Goal: Task Accomplishment & Management: Manage account settings

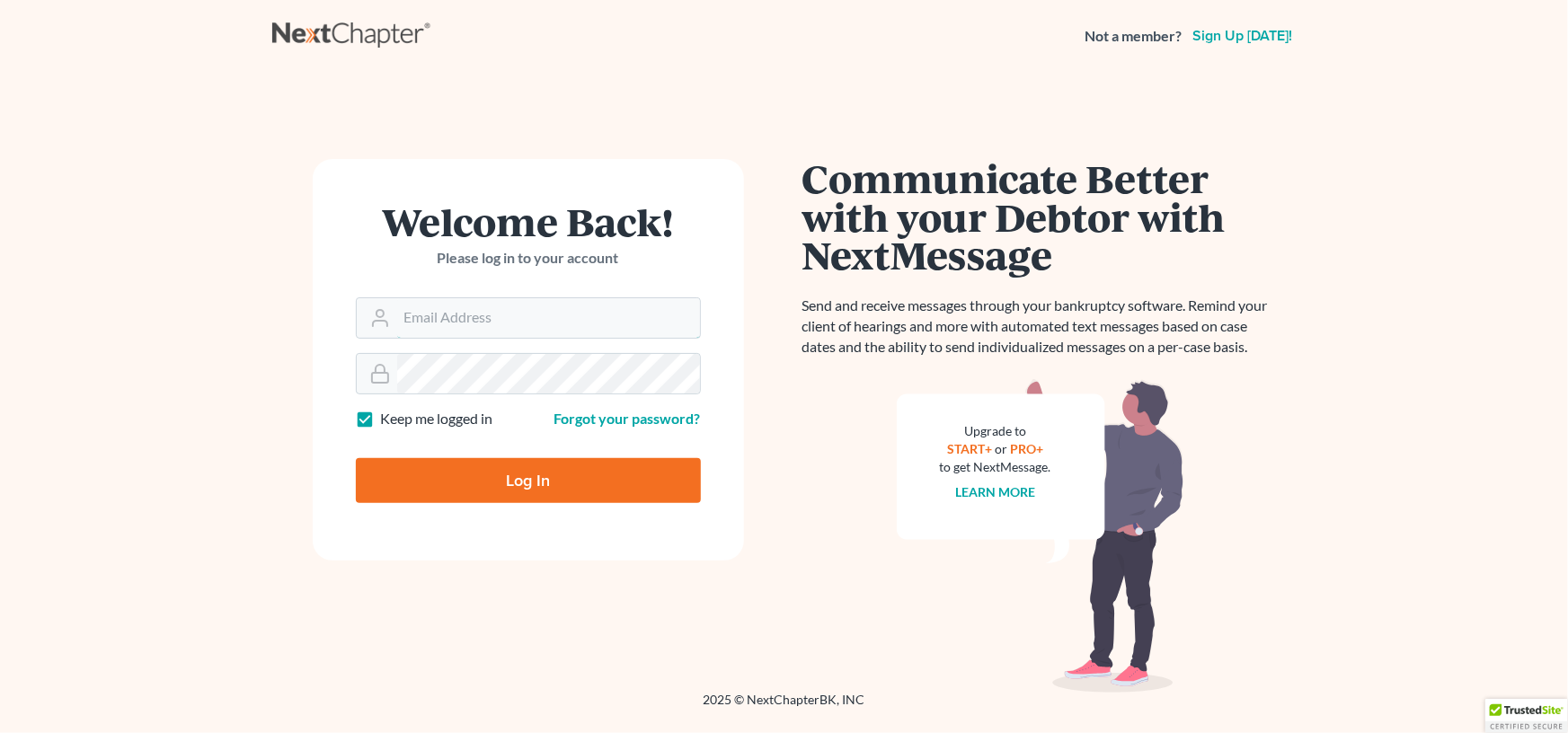
type input "burnlaw@comcast.net"
click at [478, 464] on input "Log In" at bounding box center [528, 479] width 345 height 45
type input "Thinking..."
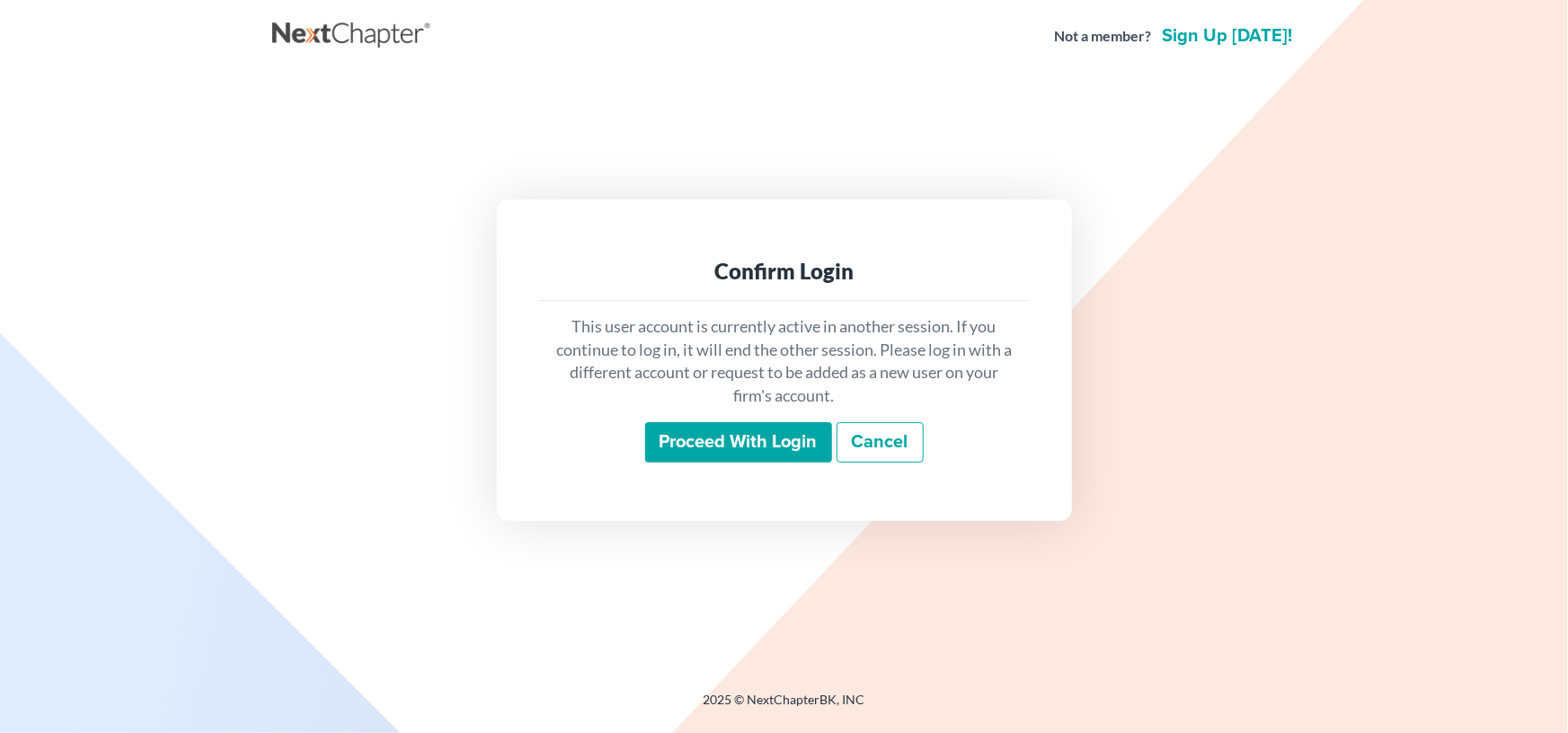
click at [695, 441] on input "Proceed with login" at bounding box center [738, 442] width 187 height 41
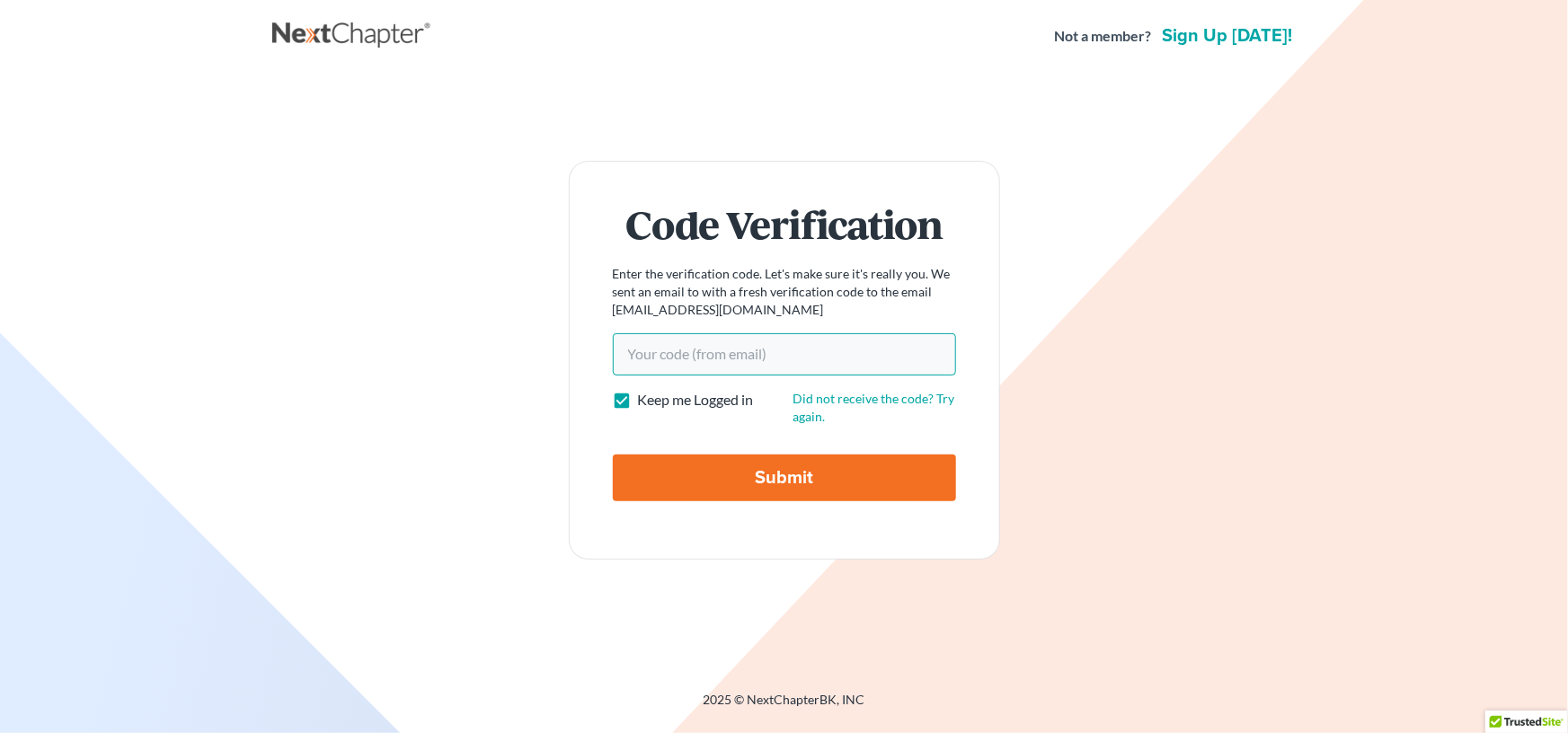
click at [643, 354] on input "Your code(from email)" at bounding box center [785, 354] width 343 height 41
paste input "0c2e90"
type input "0c2e90"
click at [750, 474] on input "Submit" at bounding box center [785, 478] width 343 height 47
type input "Thinking..."
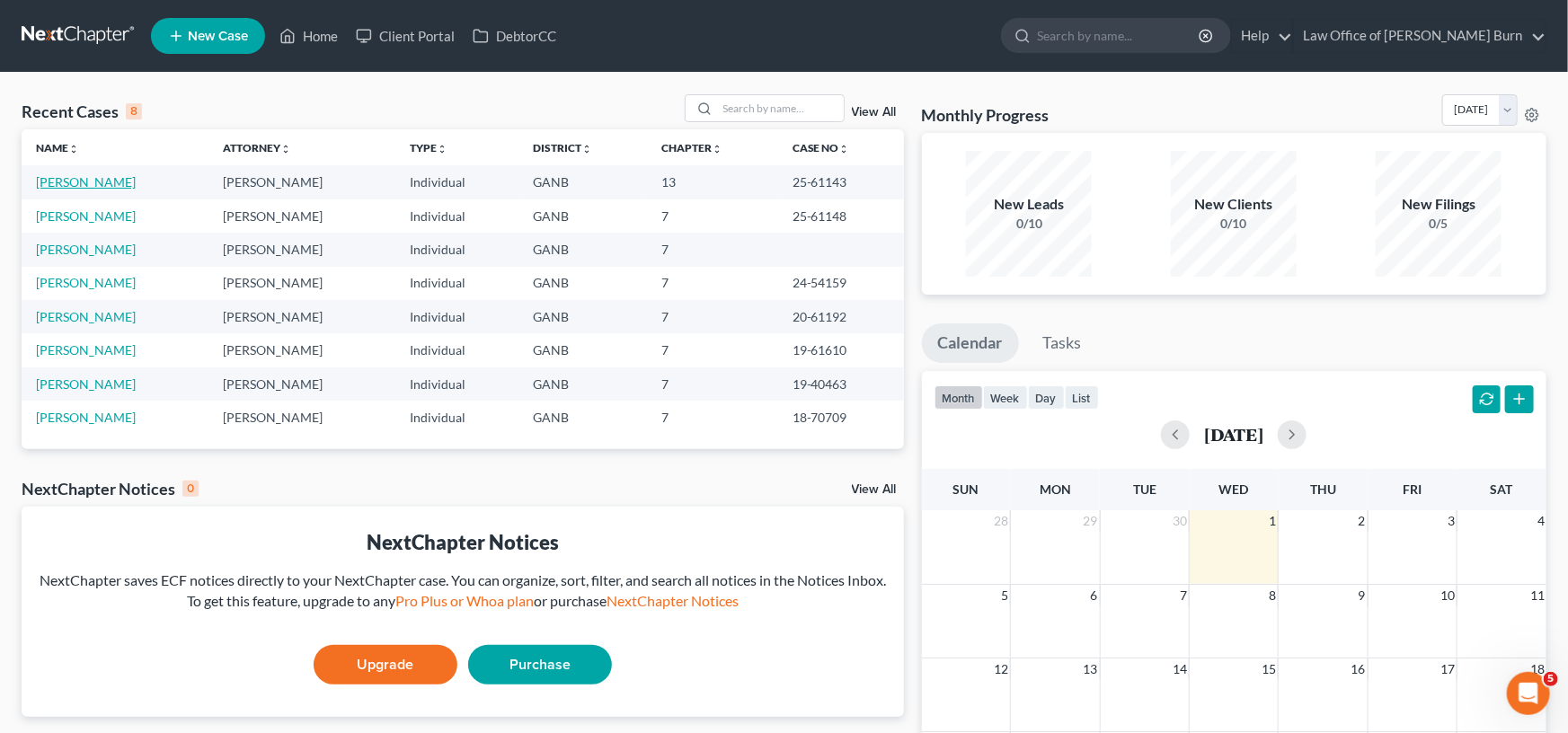
click at [69, 180] on link "[PERSON_NAME]" at bounding box center [86, 182] width 100 height 15
select select "0"
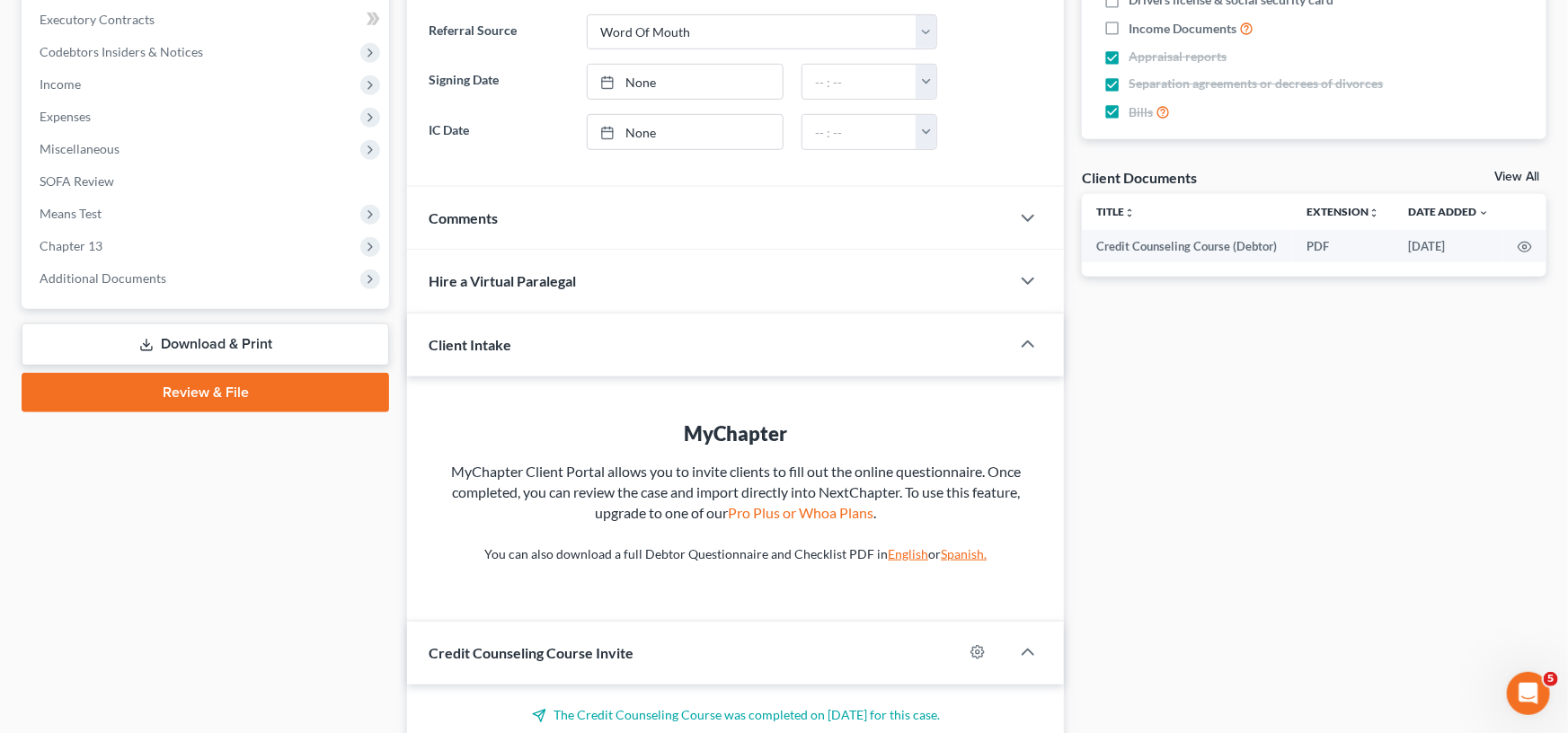
scroll to position [494, 0]
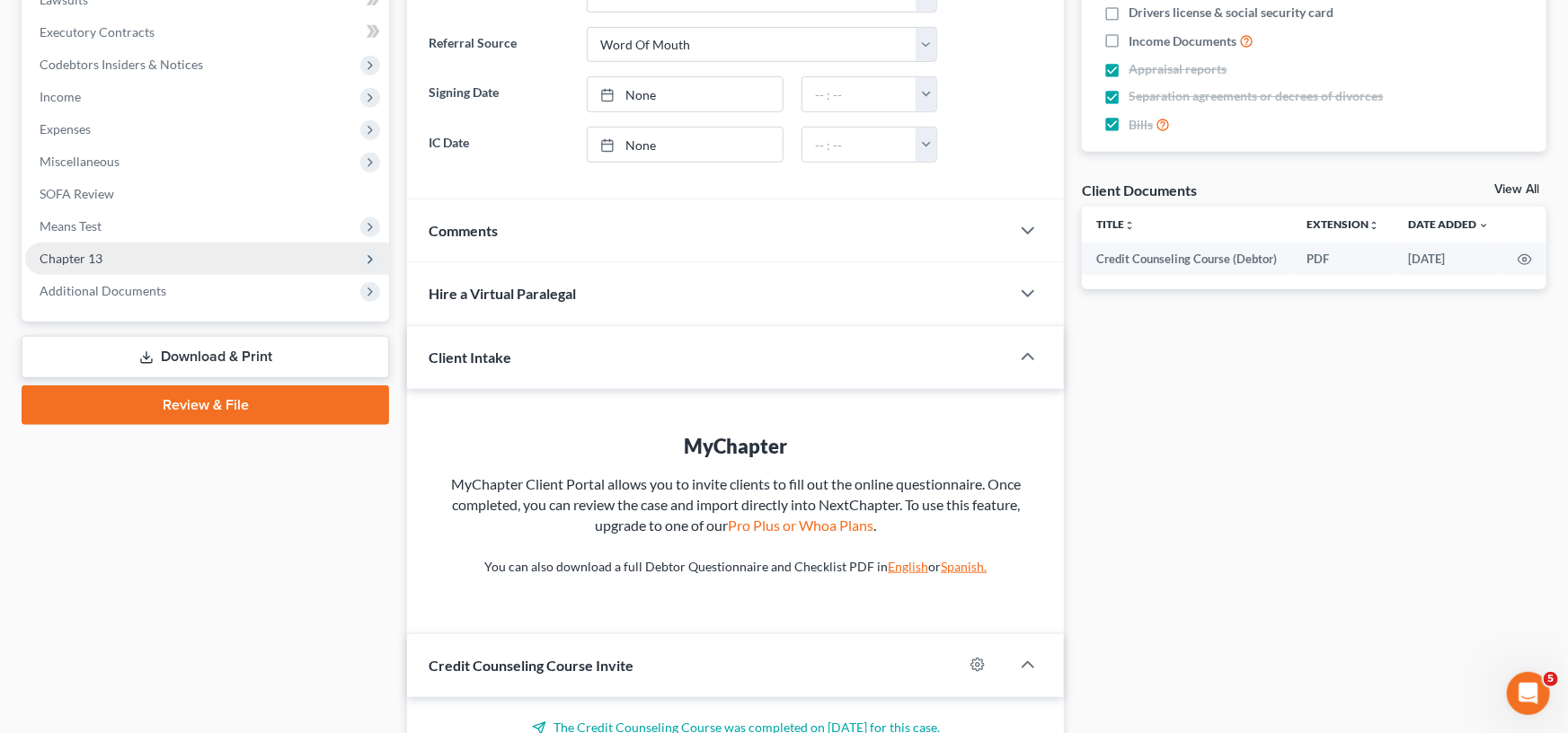
click at [69, 255] on span "Chapter 13" at bounding box center [71, 258] width 63 height 15
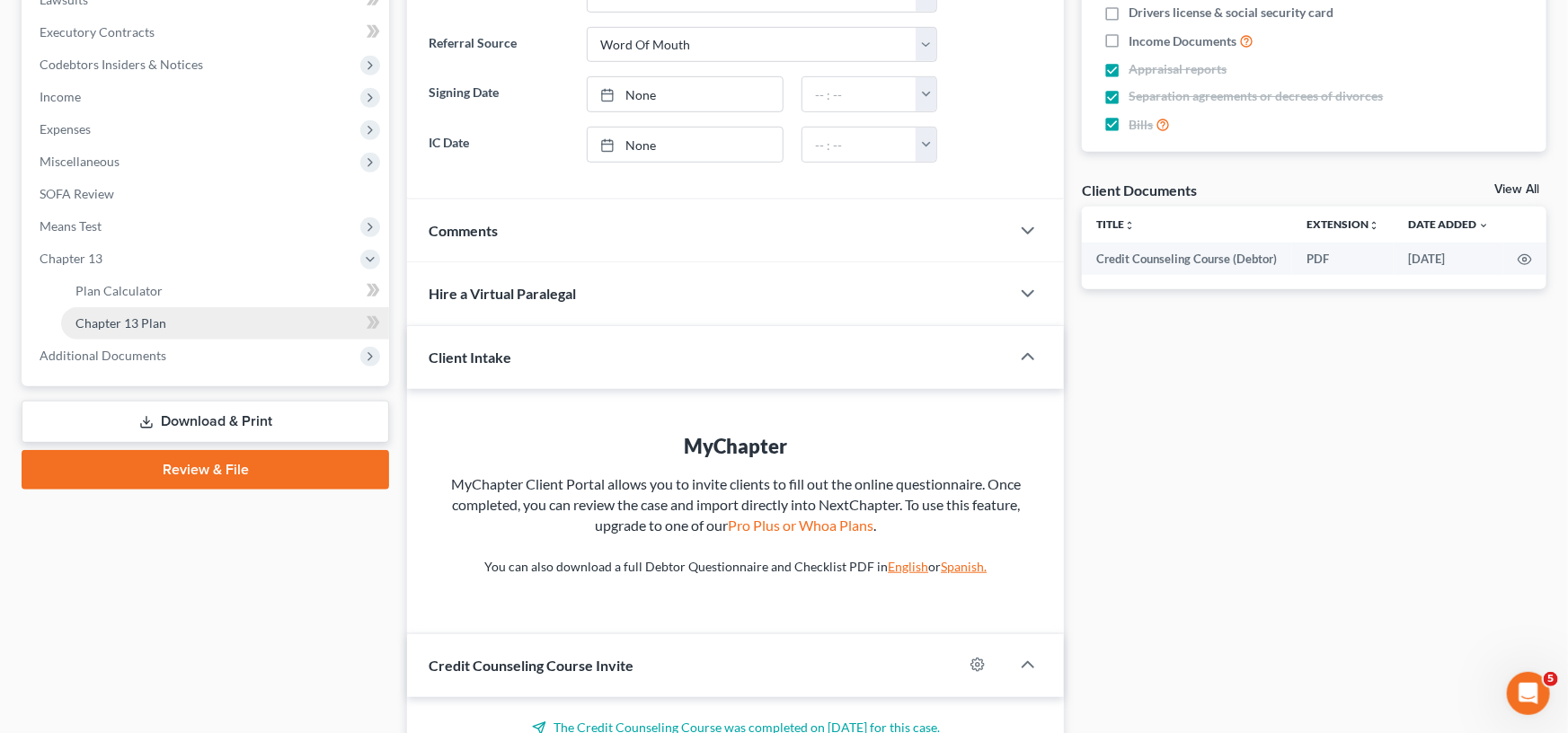
click at [123, 323] on span "Chapter 13 Plan" at bounding box center [120, 323] width 91 height 15
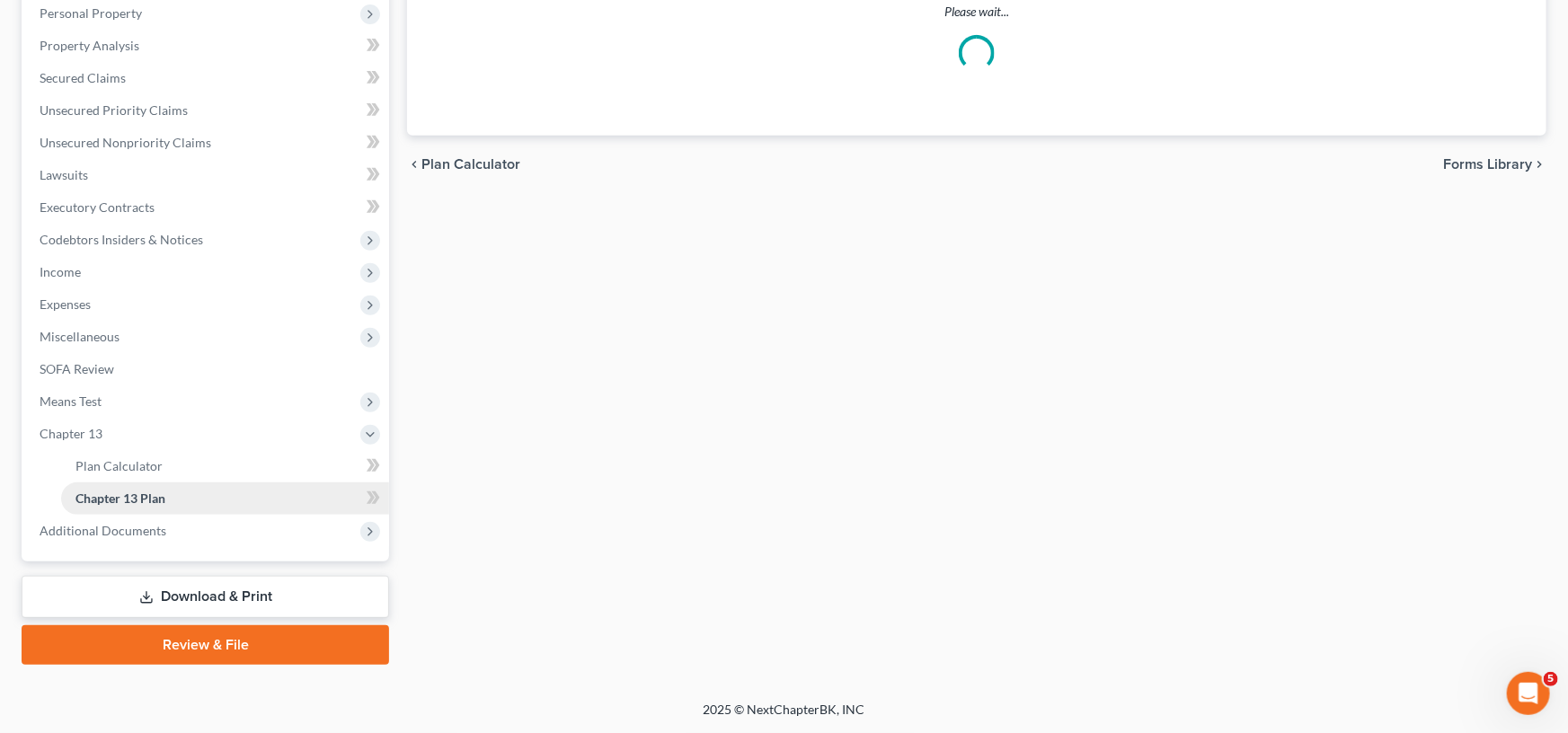
scroll to position [316, 0]
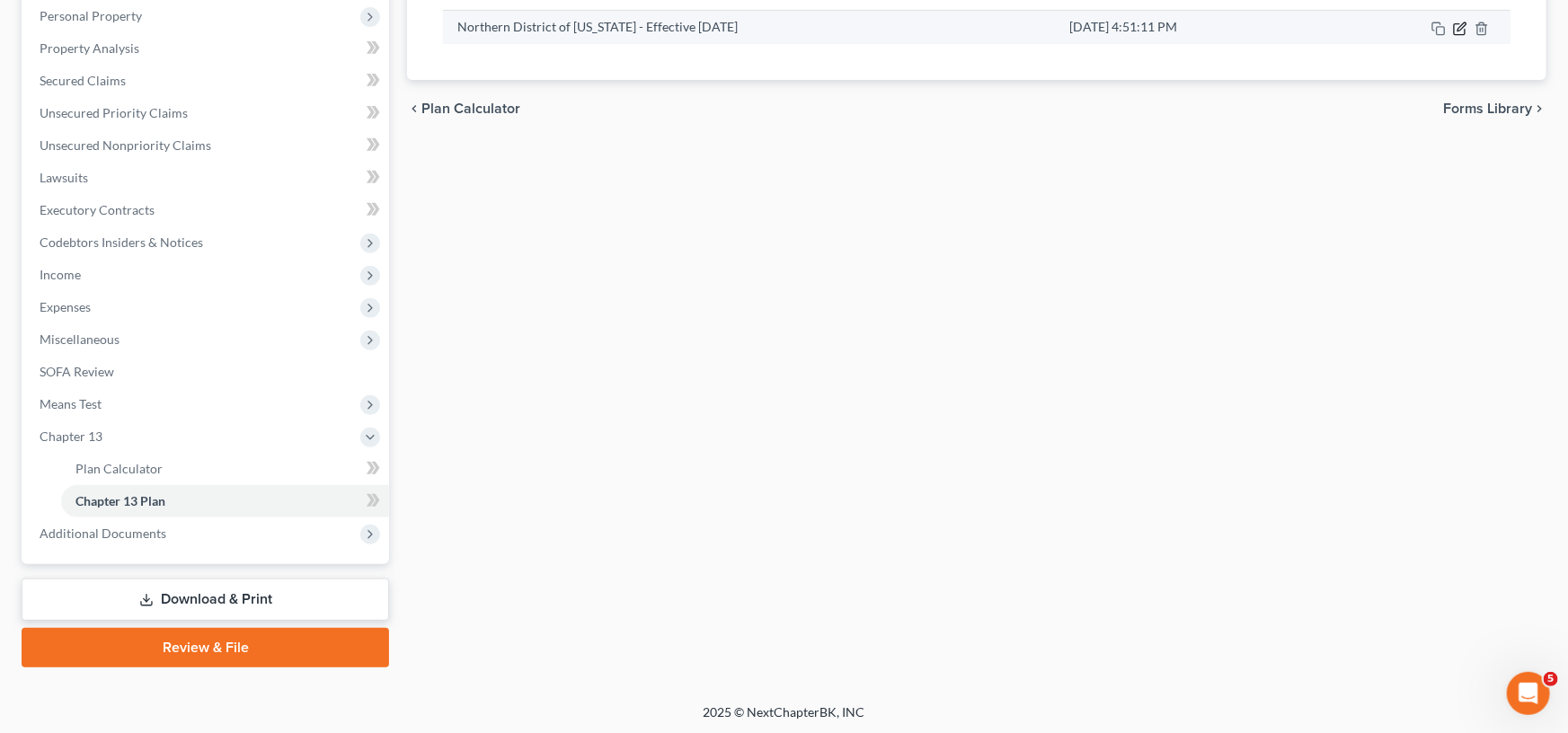
click at [1461, 24] on icon "button" at bounding box center [1461, 27] width 8 height 8
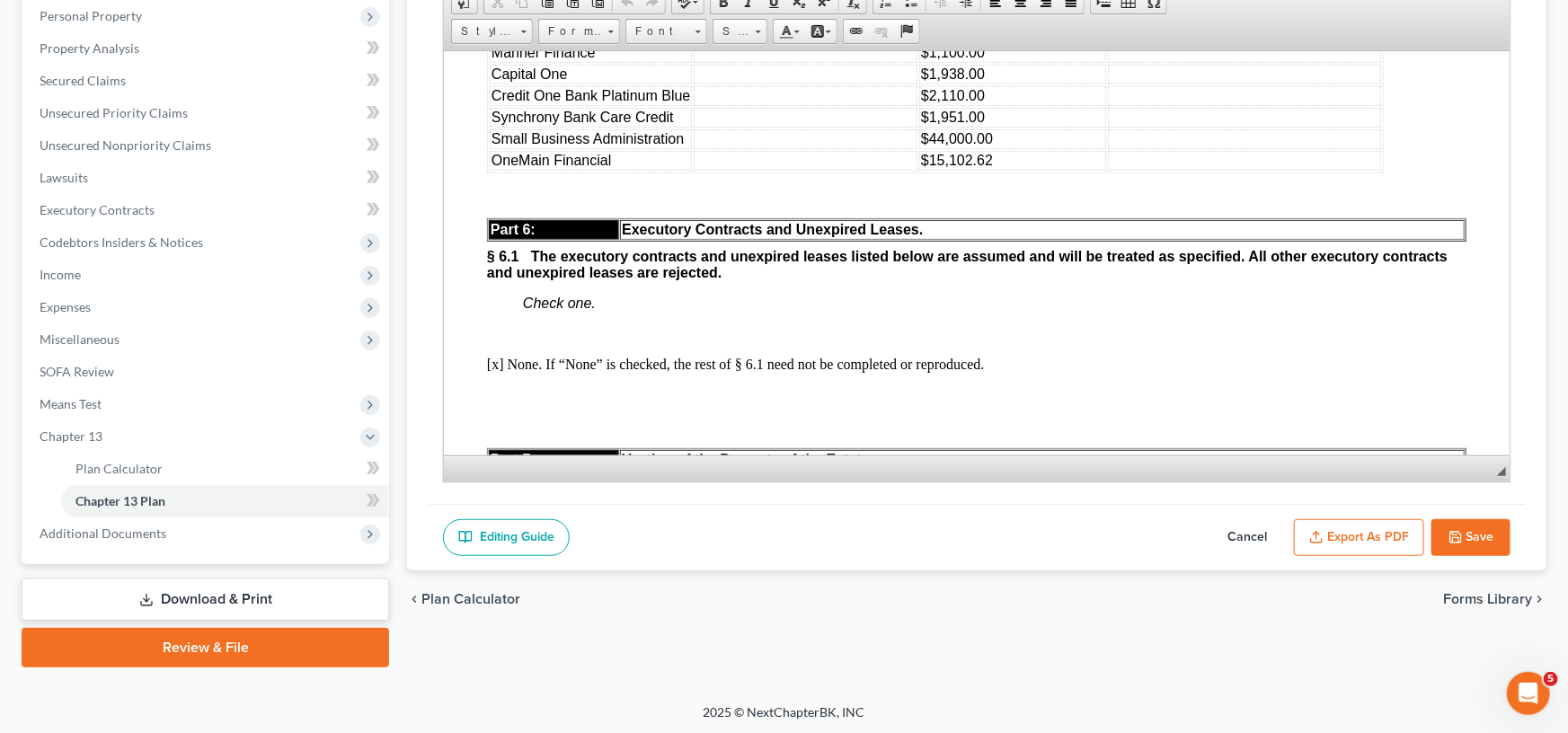
scroll to position [5649, 0]
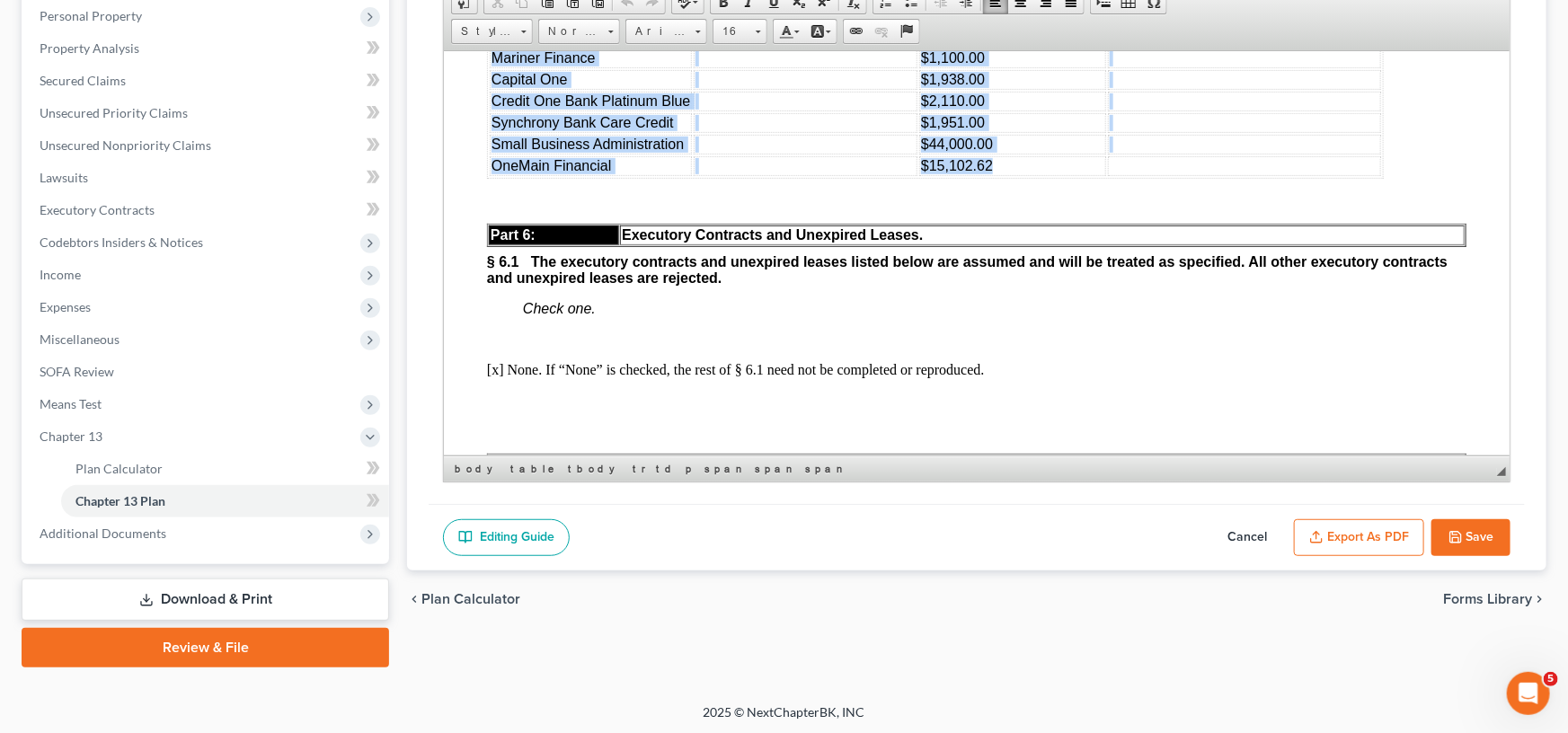
drag, startPoint x: 1002, startPoint y: 336, endPoint x: 492, endPoint y: 131, distance: 549.7
click at [492, 131] on tbody "Credit One Bank Red $2,834.00 Koalafi $19,778.00 First National Credit Card $2,…" at bounding box center [935, 68] width 892 height 214
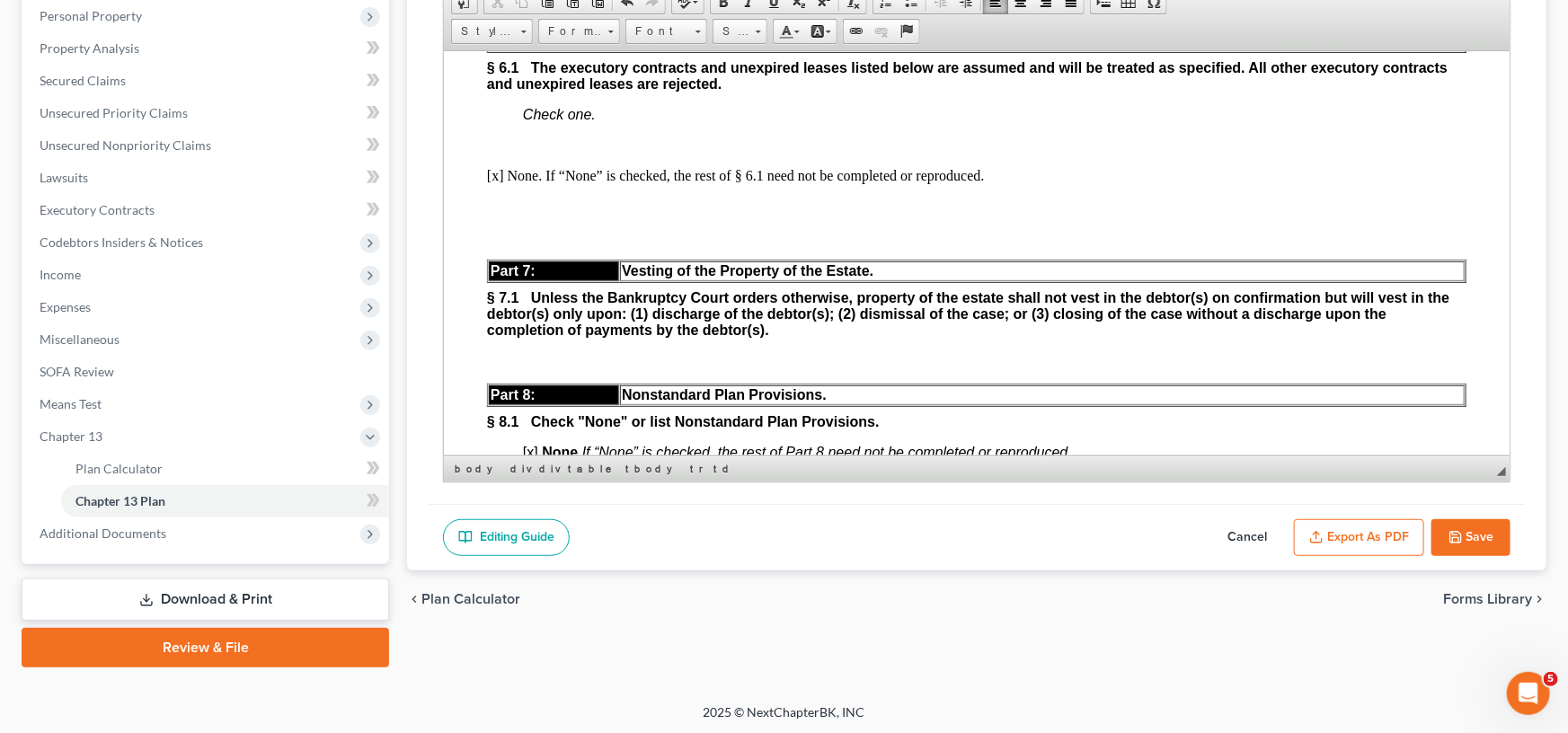
click at [1470, 531] on button "Save" at bounding box center [1471, 539] width 79 height 38
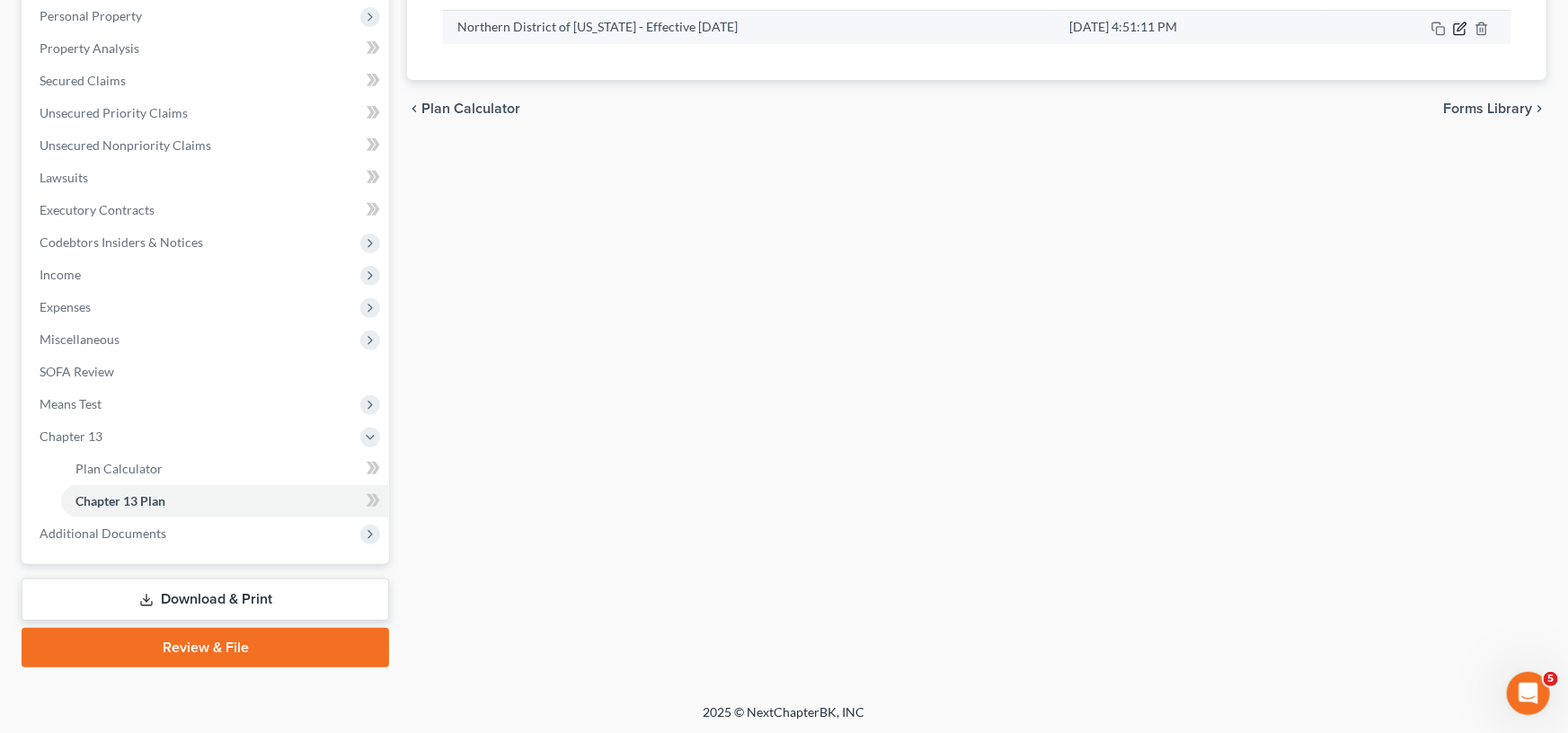
click at [1462, 24] on icon "button" at bounding box center [1459, 29] width 14 height 14
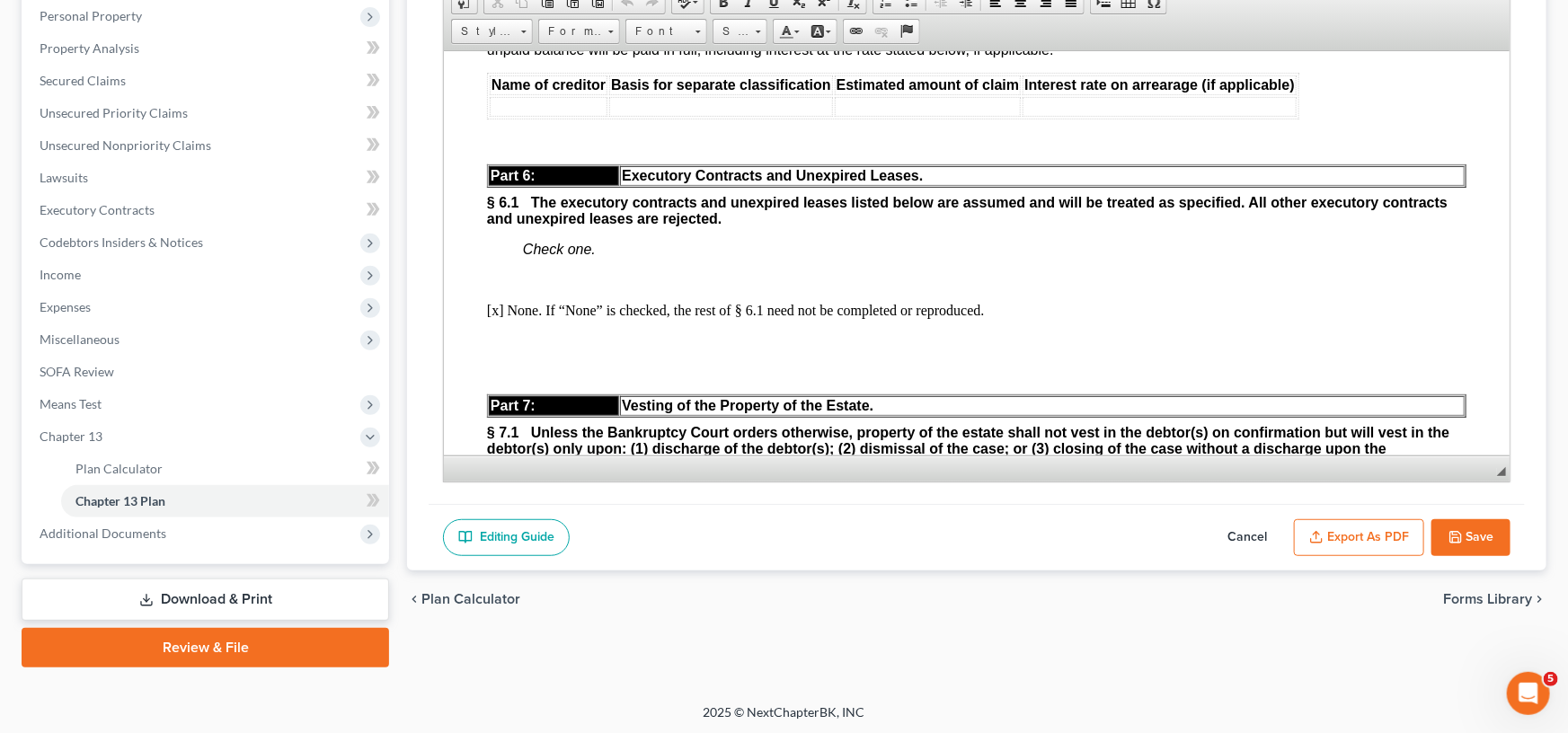
scroll to position [5515, 0]
click at [500, 55] on span "[x] The nonpriority unsecured allowed claims listed below are separately classi…" at bounding box center [963, 39] width 952 height 31
click at [502, 9] on span "[o] If “None” is checked, the rest of § 5.3 need not be completed or reproduced." at bounding box center [739, 1] width 504 height 15
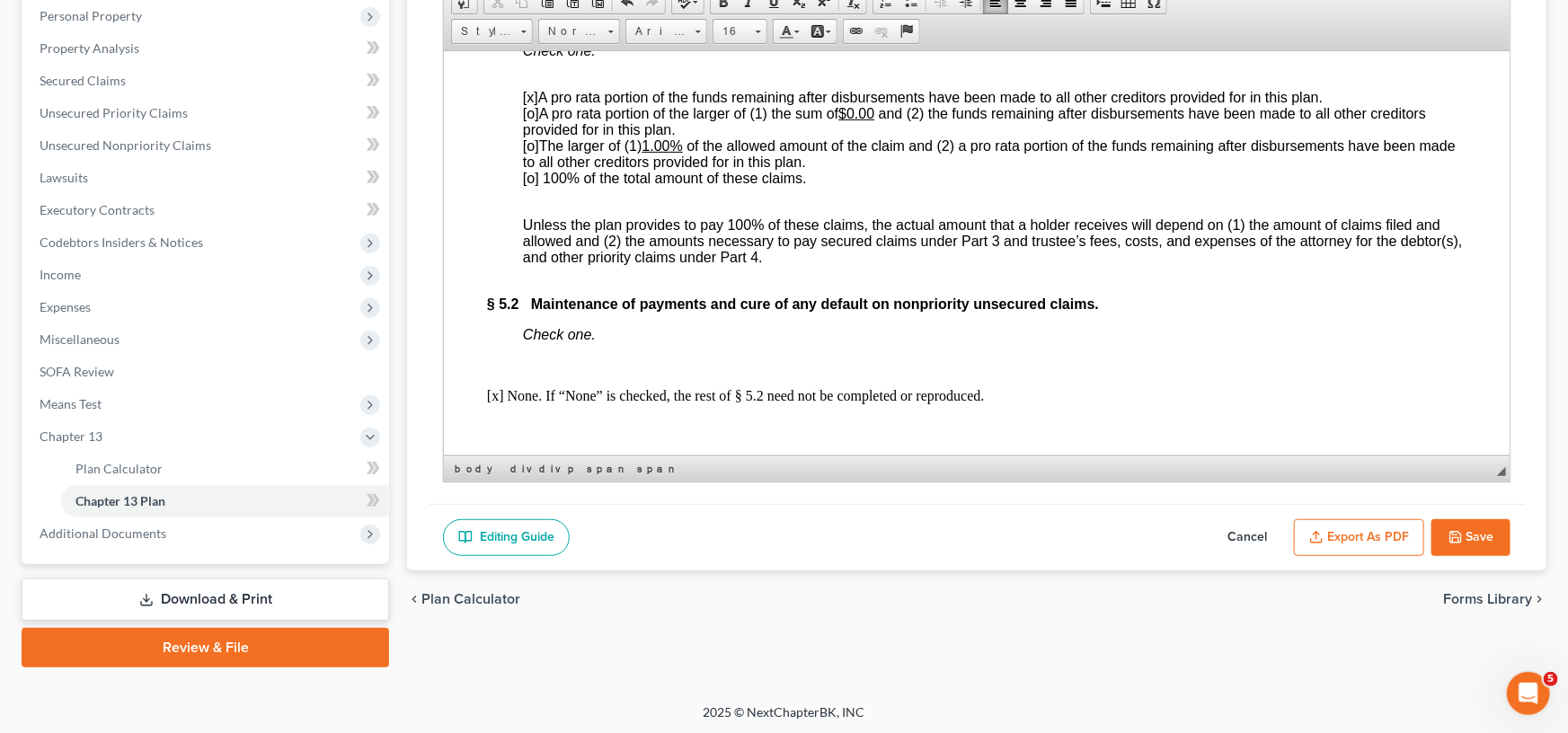
scroll to position [4934, 0]
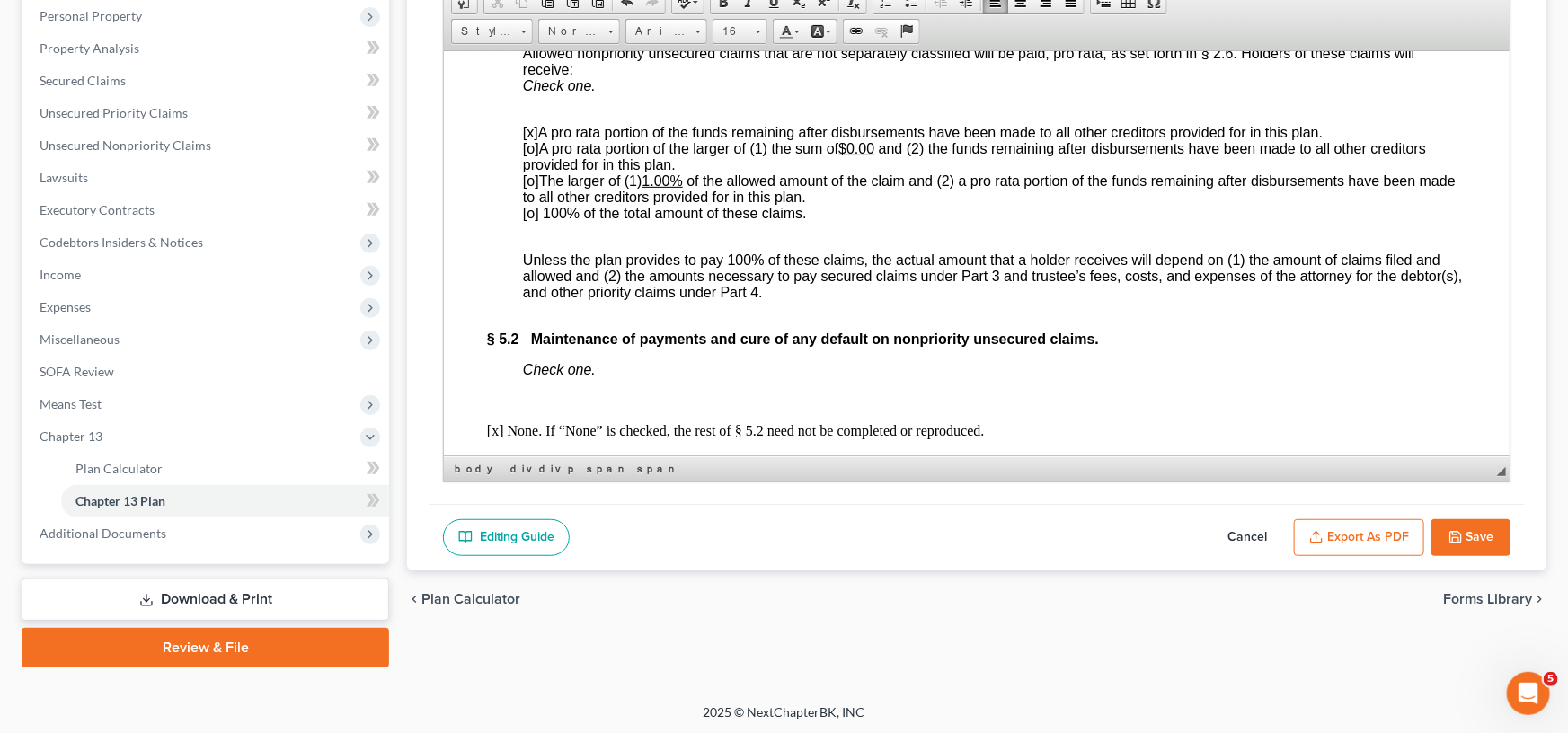
click at [1468, 531] on button "Save" at bounding box center [1471, 539] width 79 height 38
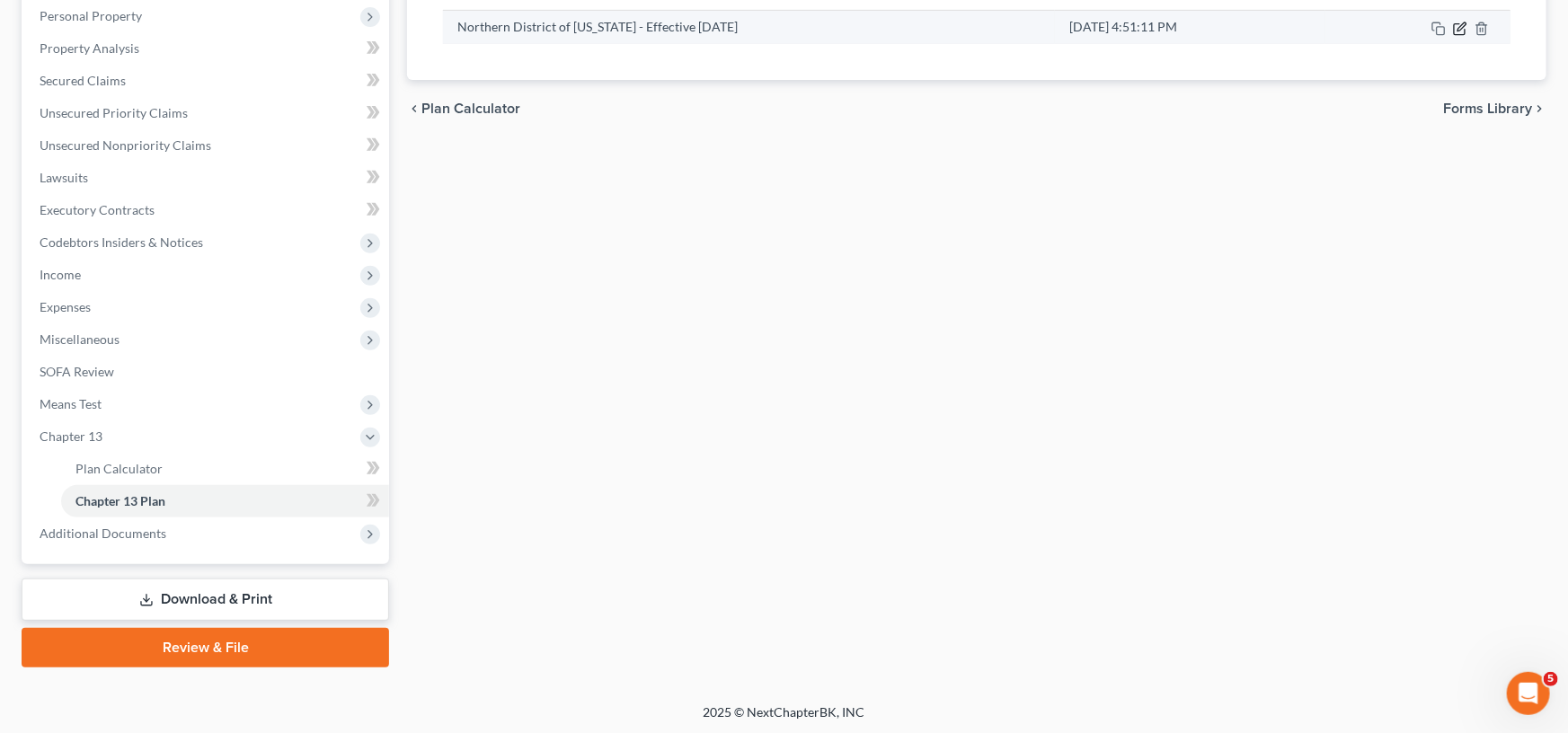
click at [1462, 28] on icon "button" at bounding box center [1459, 29] width 14 height 14
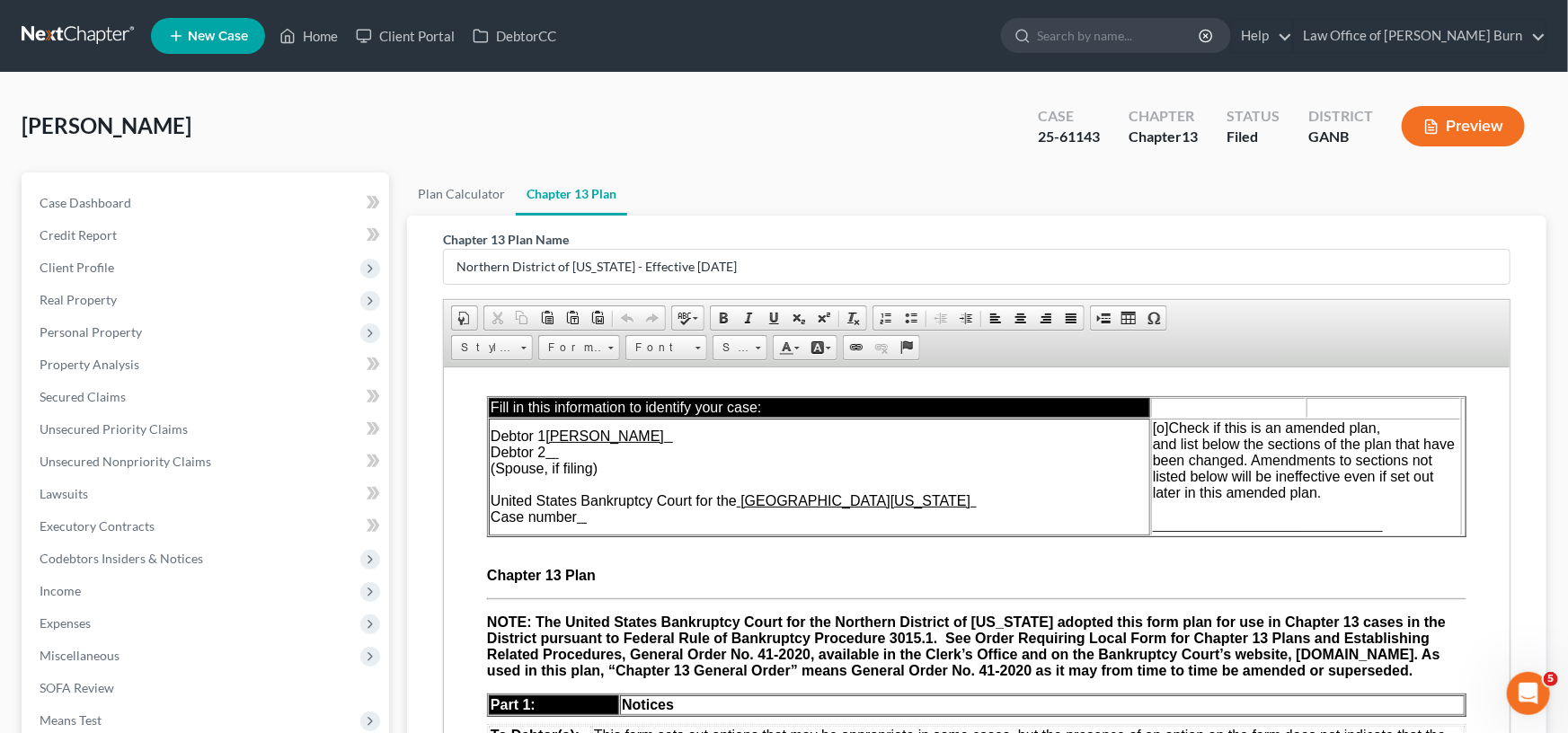
scroll to position [0, 0]
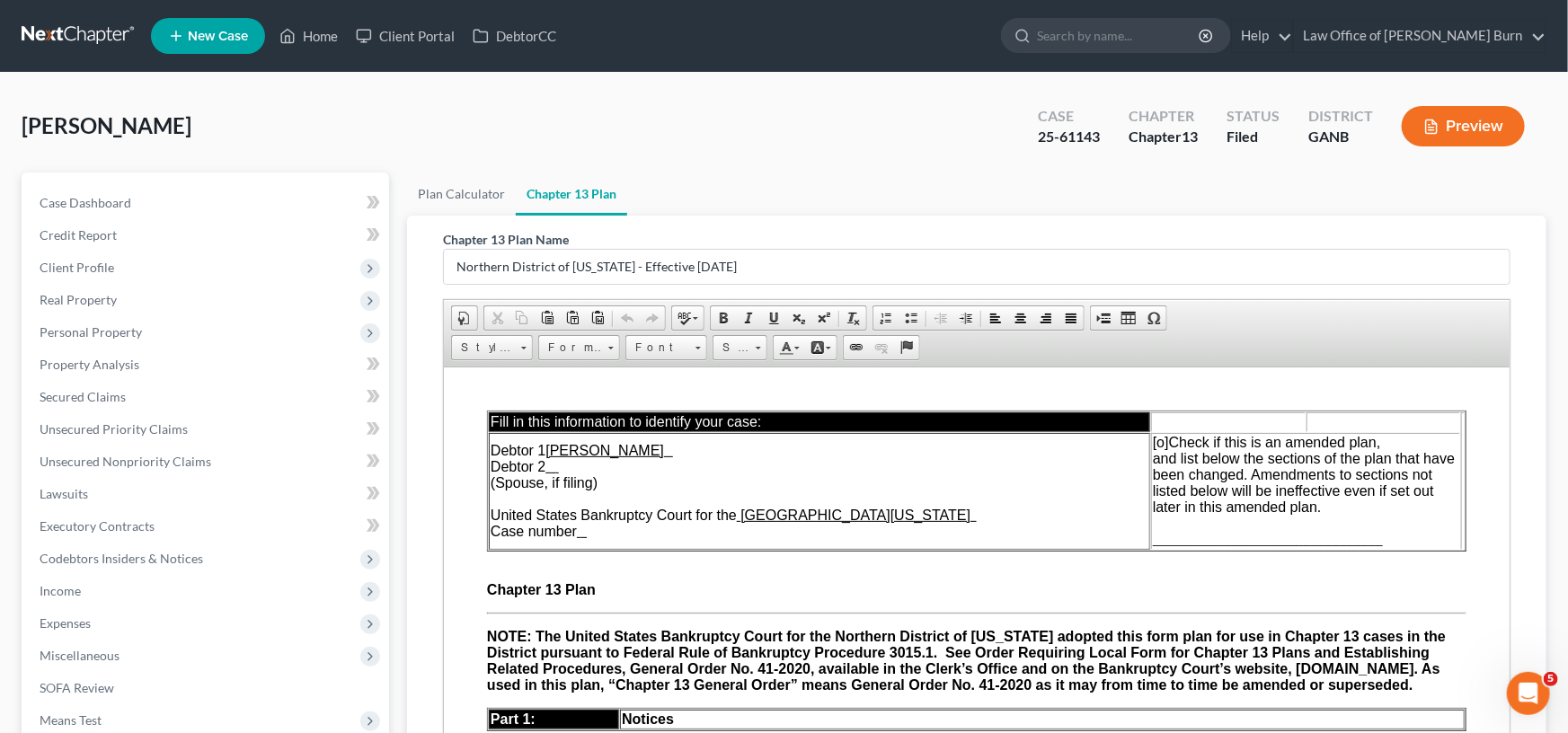
select select "0"
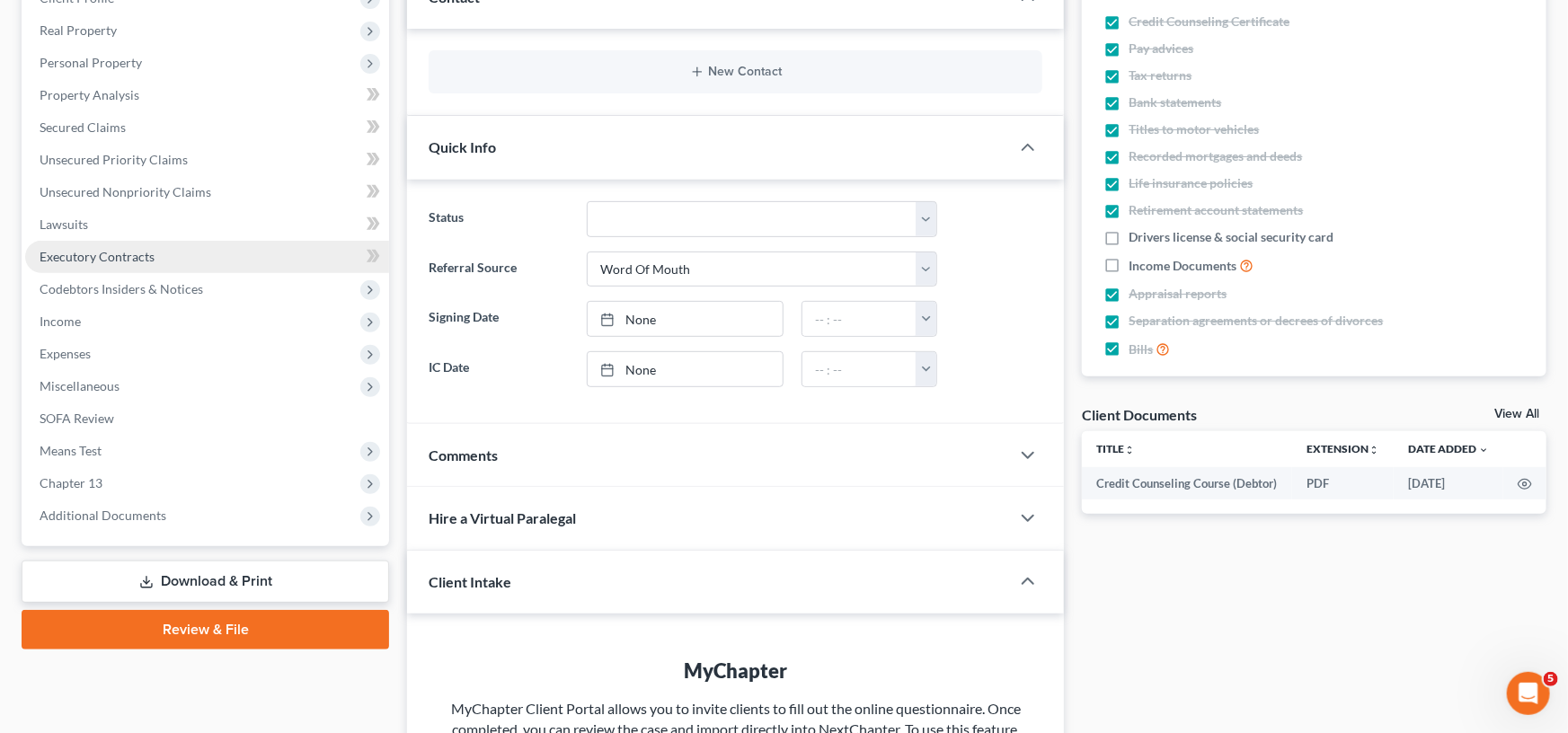
scroll to position [663, 0]
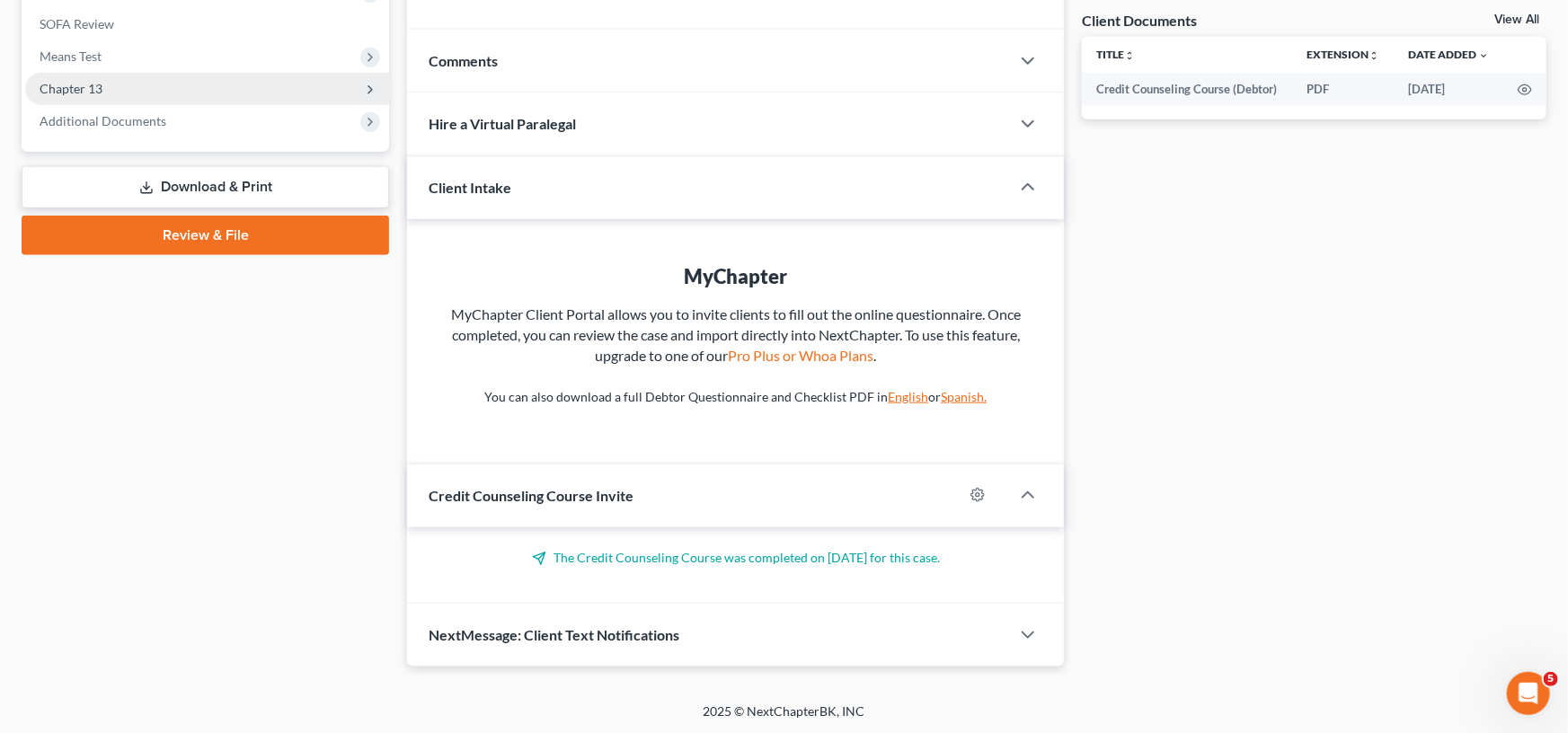
click at [63, 91] on span "Chapter 13" at bounding box center [71, 89] width 63 height 15
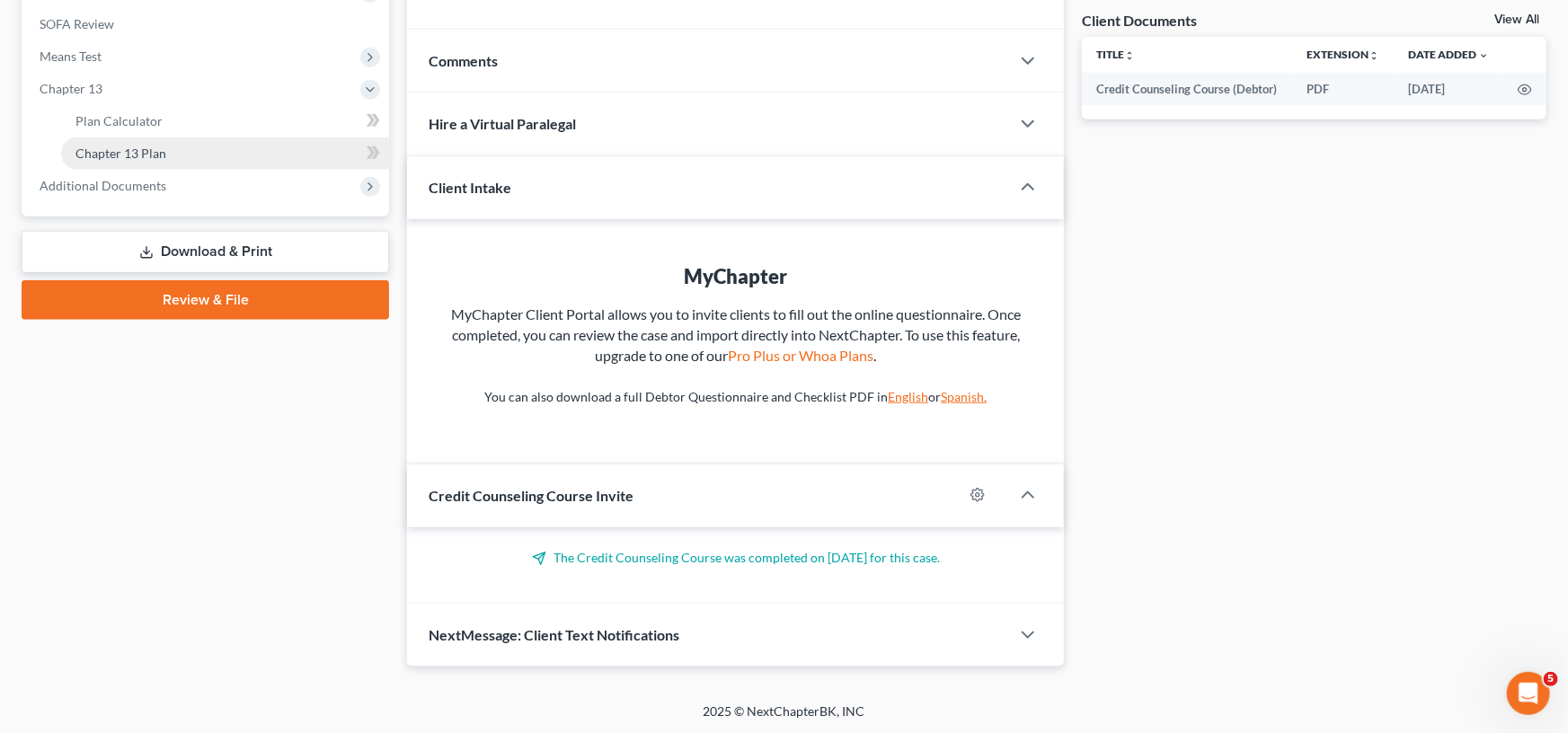
click at [95, 155] on span "Chapter 13 Plan" at bounding box center [120, 153] width 91 height 15
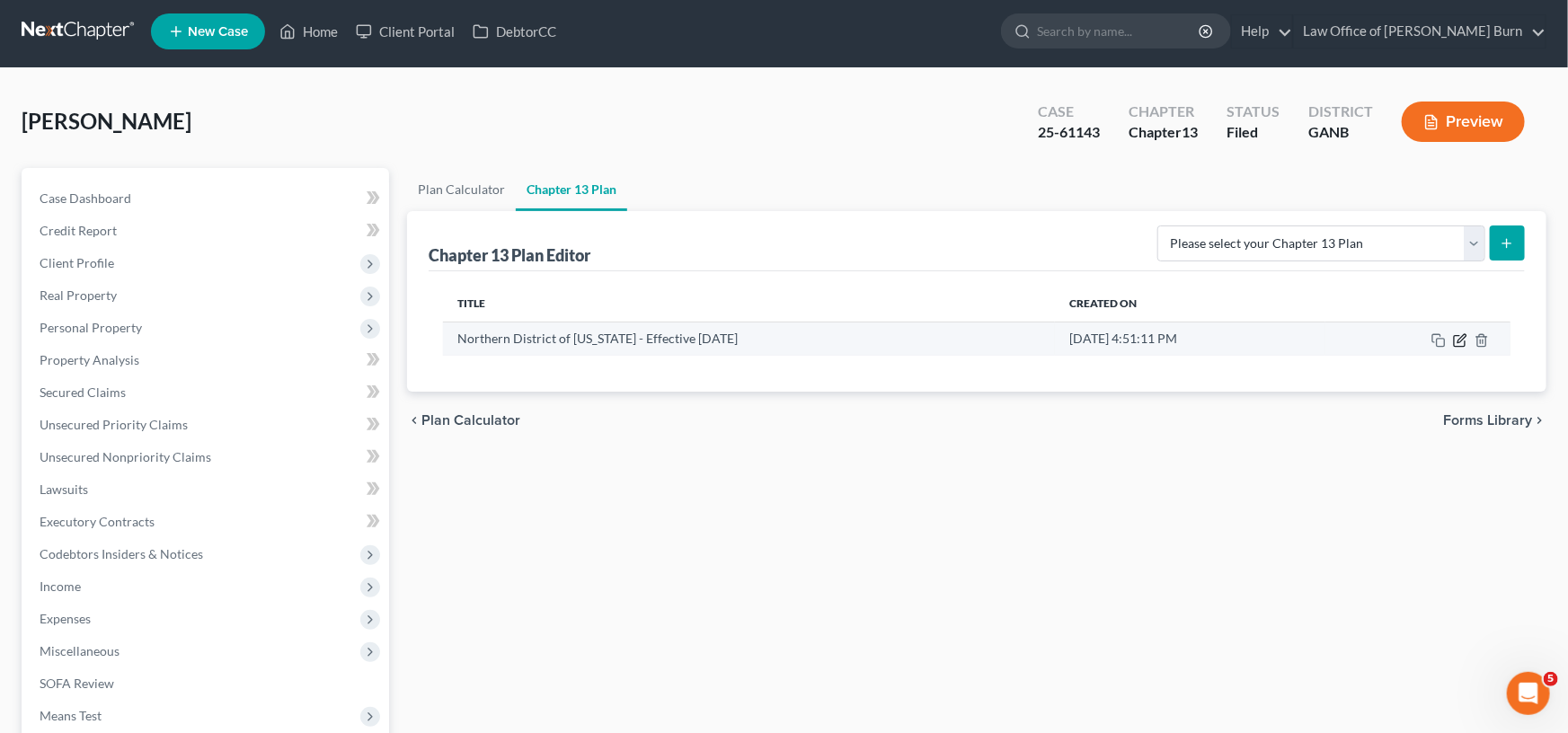
scroll to position [6, 0]
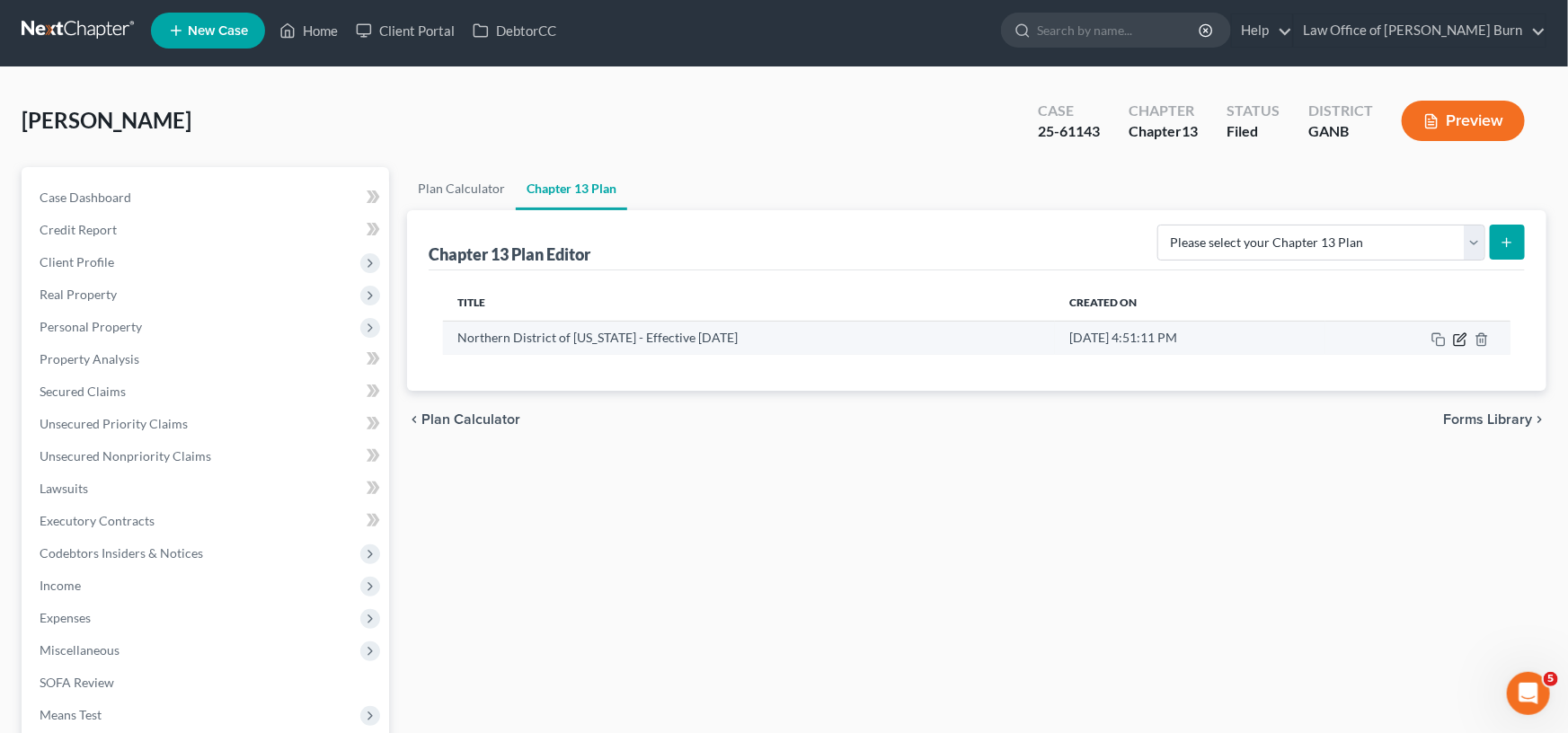
click at [1460, 338] on icon "button" at bounding box center [1461, 337] width 8 height 8
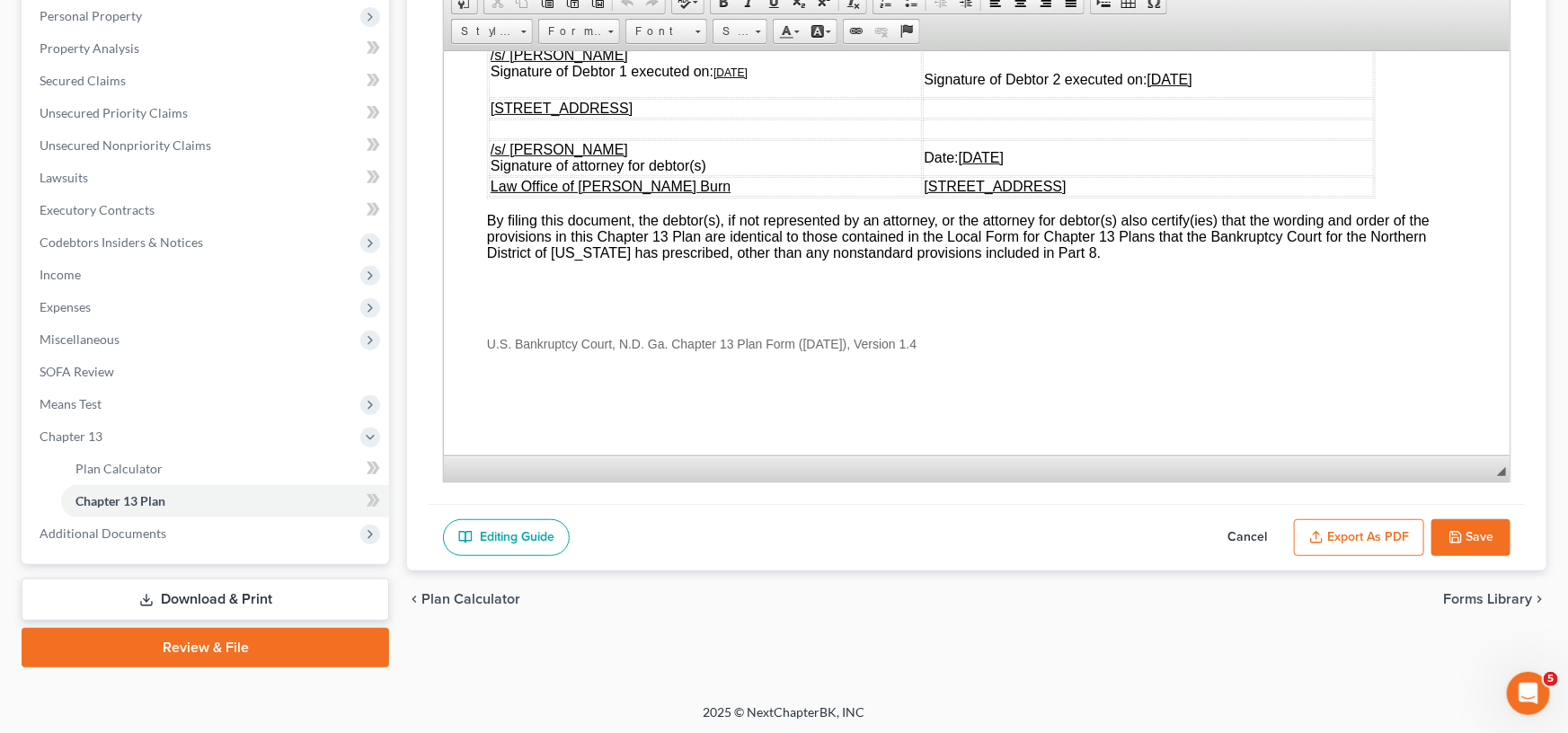
scroll to position [315, 0]
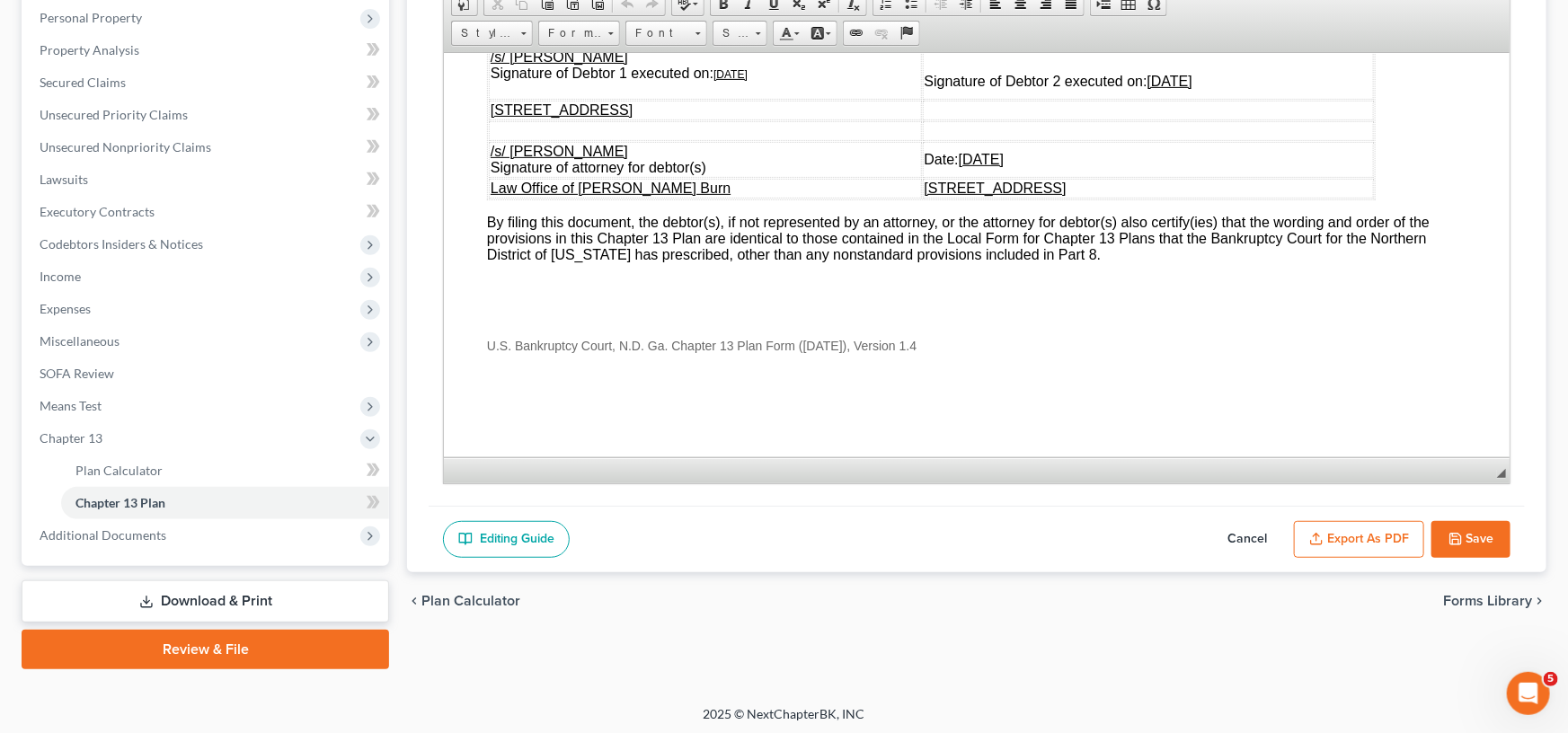
click at [1345, 534] on button "Export as PDF" at bounding box center [1359, 540] width 131 height 38
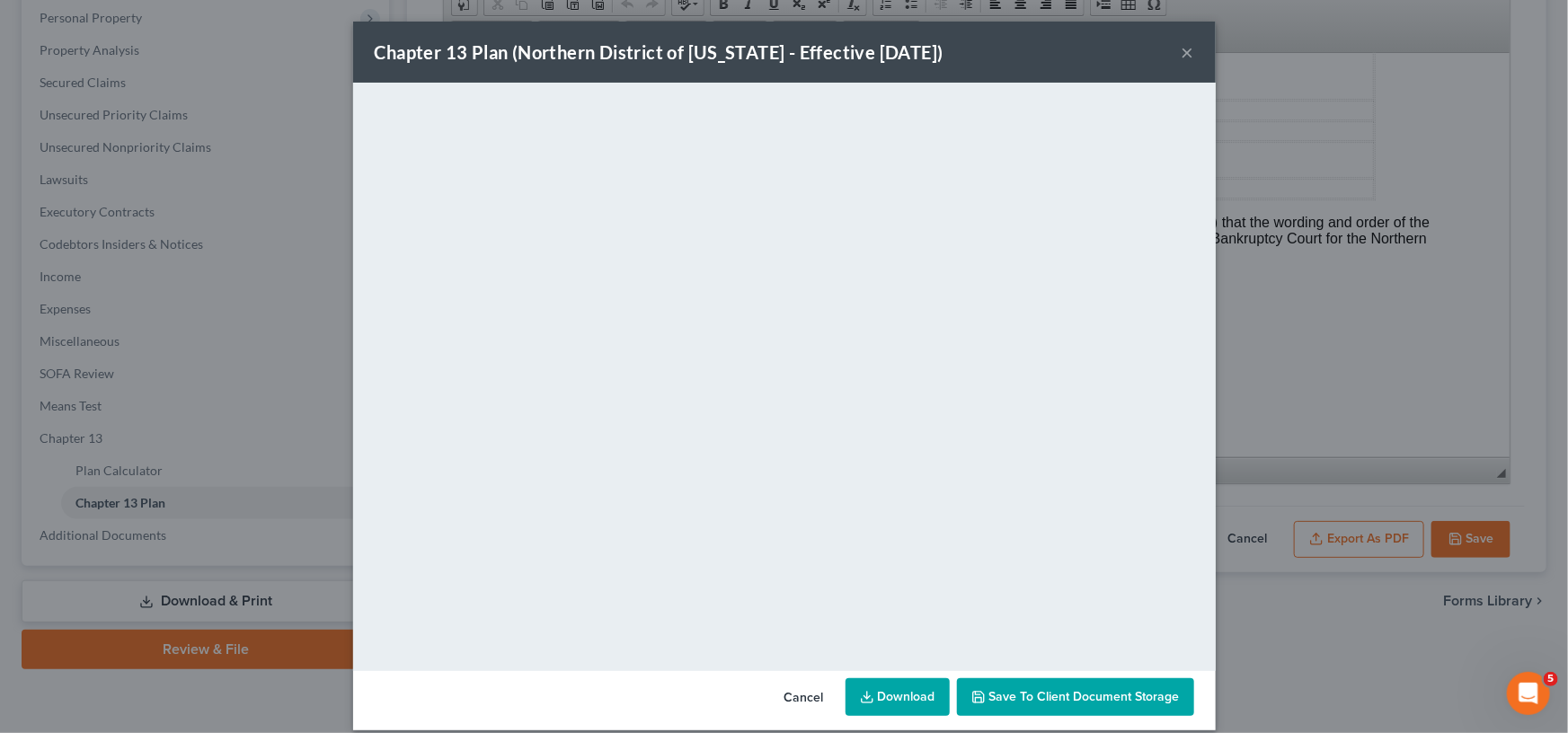
select select "0"
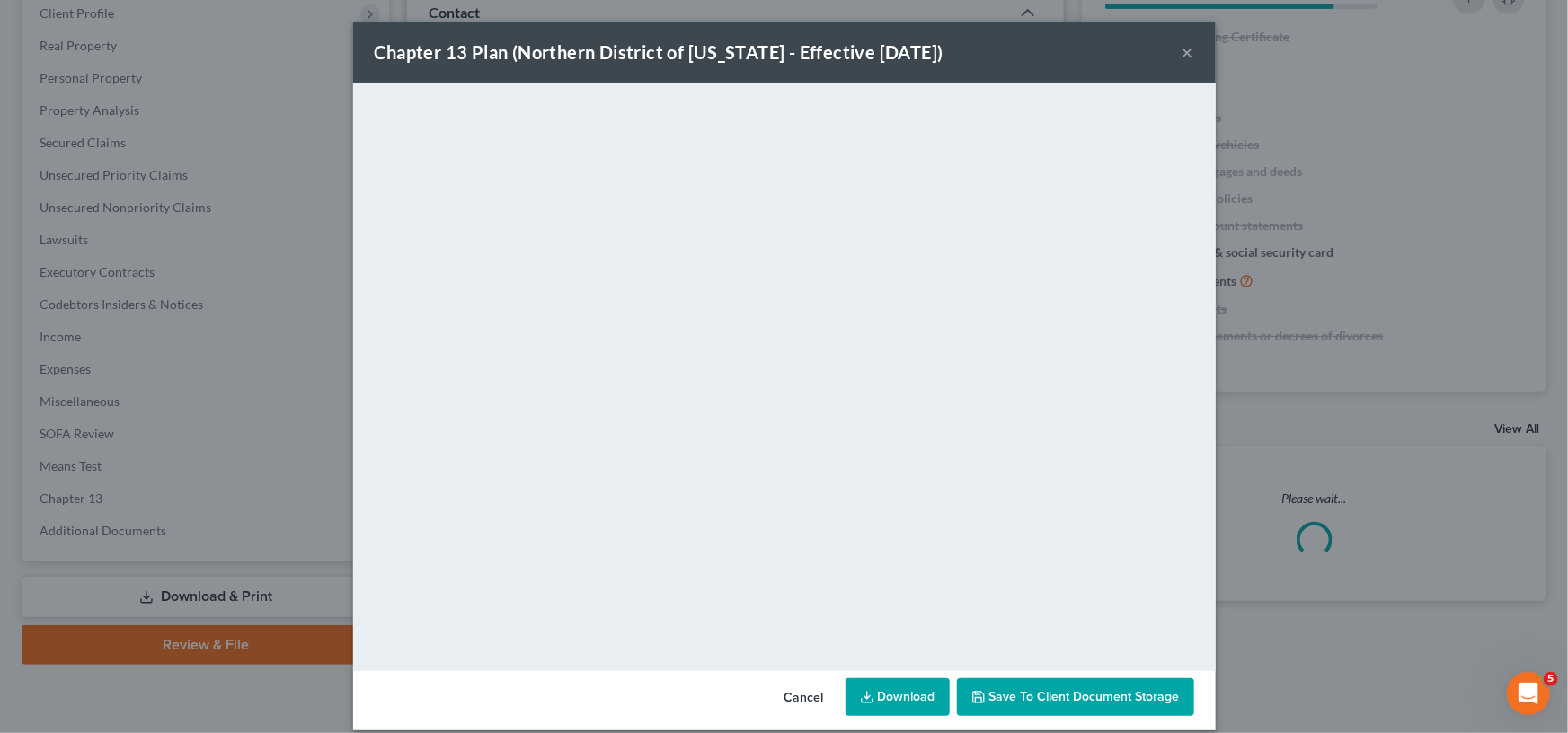
scroll to position [366, 0]
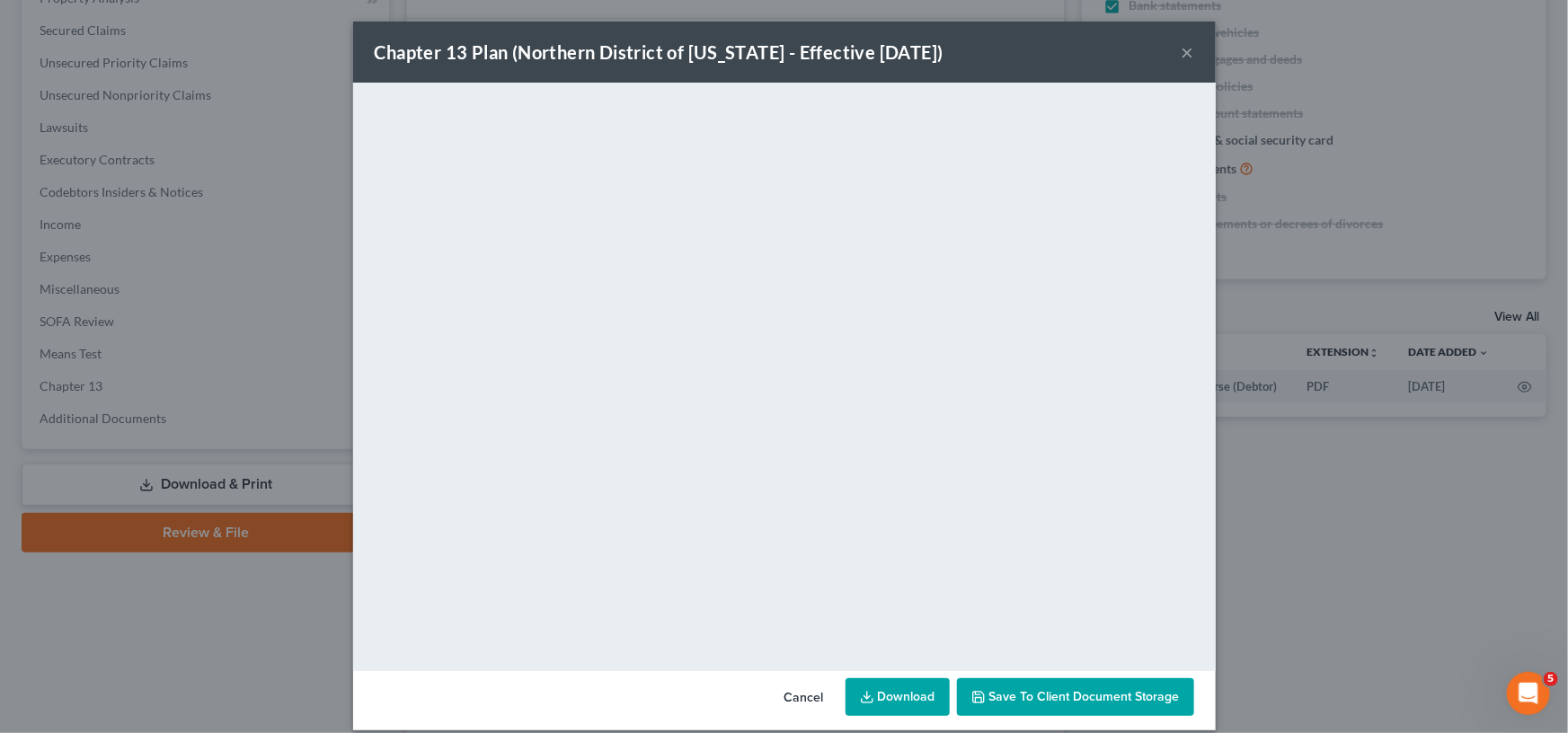
click at [1001, 693] on span "Save to Client Document Storage" at bounding box center [1084, 697] width 191 height 15
